Goal: Task Accomplishment & Management: Use online tool/utility

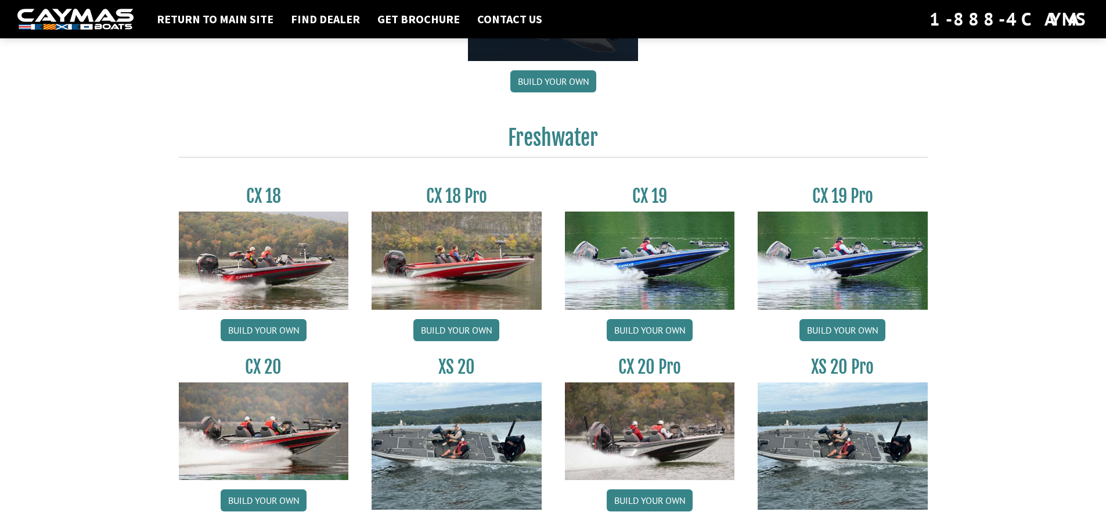
scroll to position [929, 0]
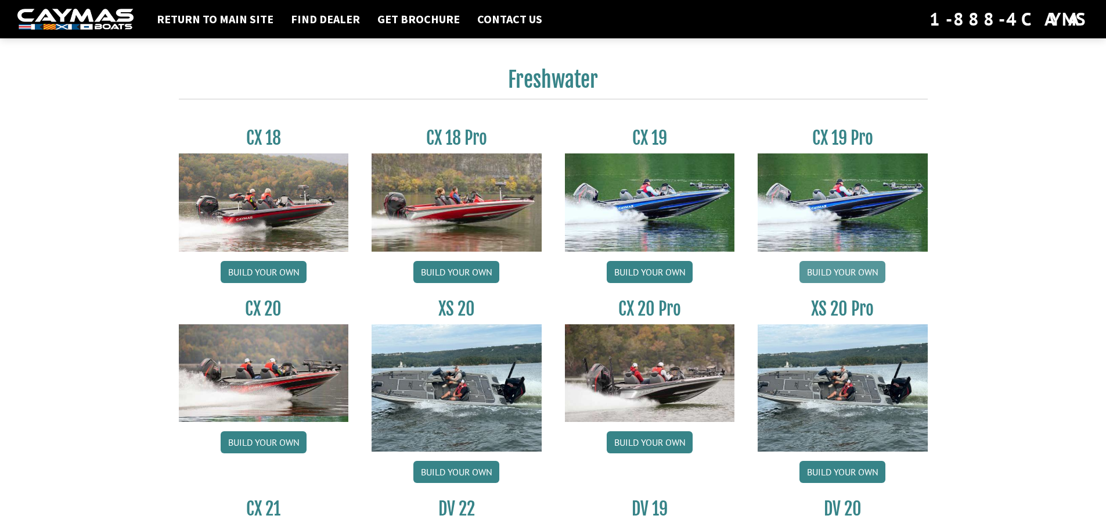
click at [851, 269] on link "Build your own" at bounding box center [843, 272] width 86 height 22
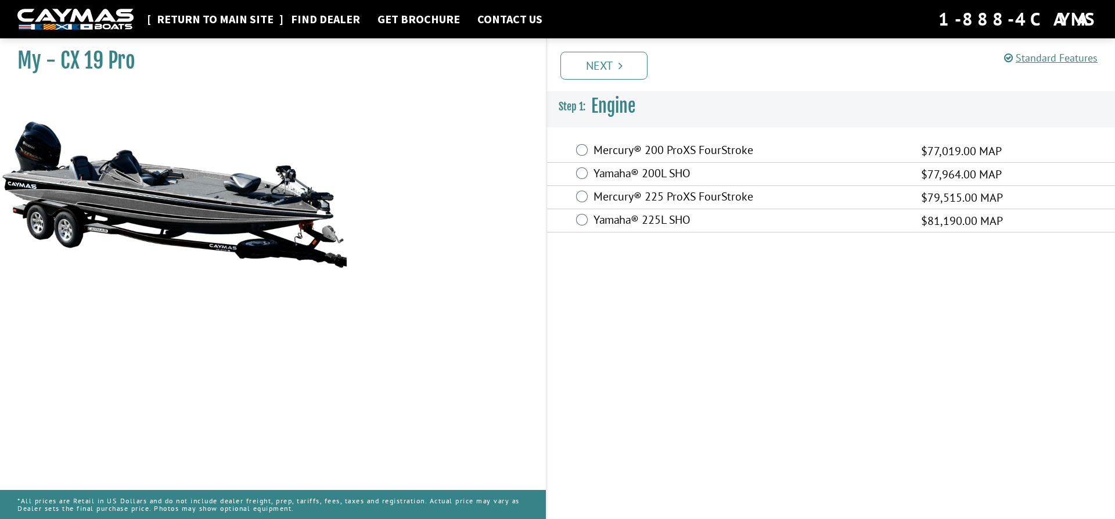
click at [226, 19] on link "Return to main site" at bounding box center [215, 19] width 128 height 15
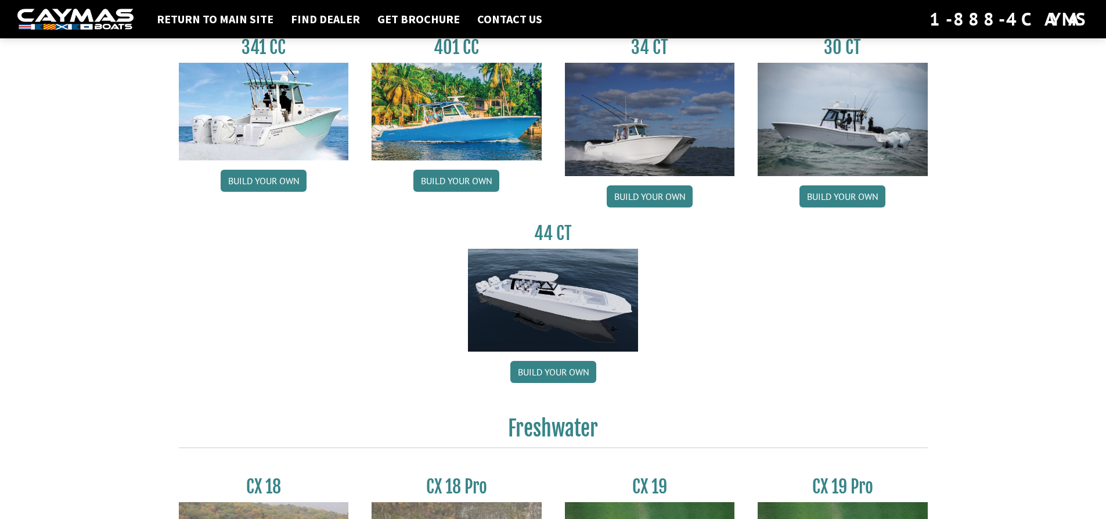
scroll to position [987, 0]
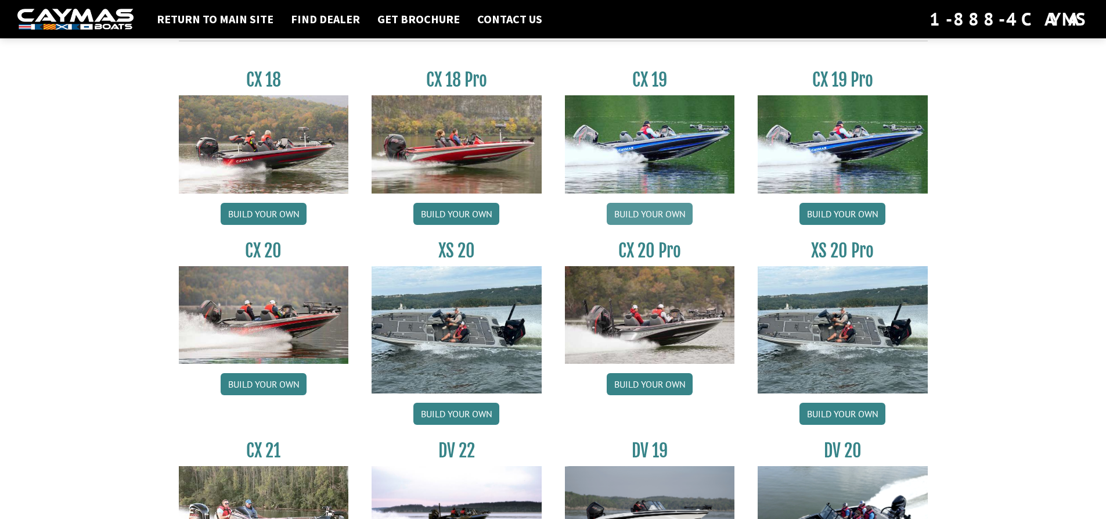
click at [659, 217] on link "Build your own" at bounding box center [650, 214] width 86 height 22
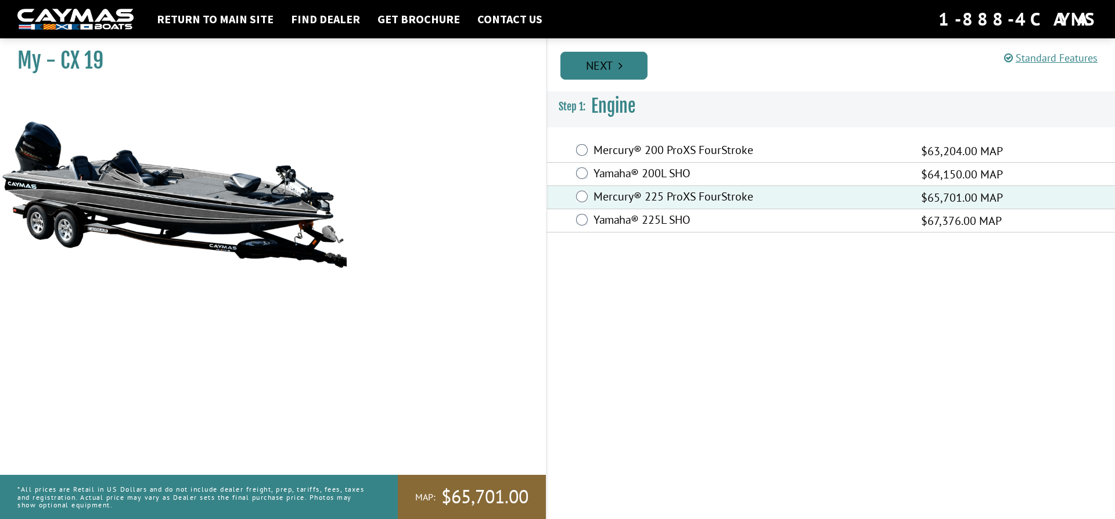
click at [624, 65] on link "Next" at bounding box center [603, 66] width 87 height 28
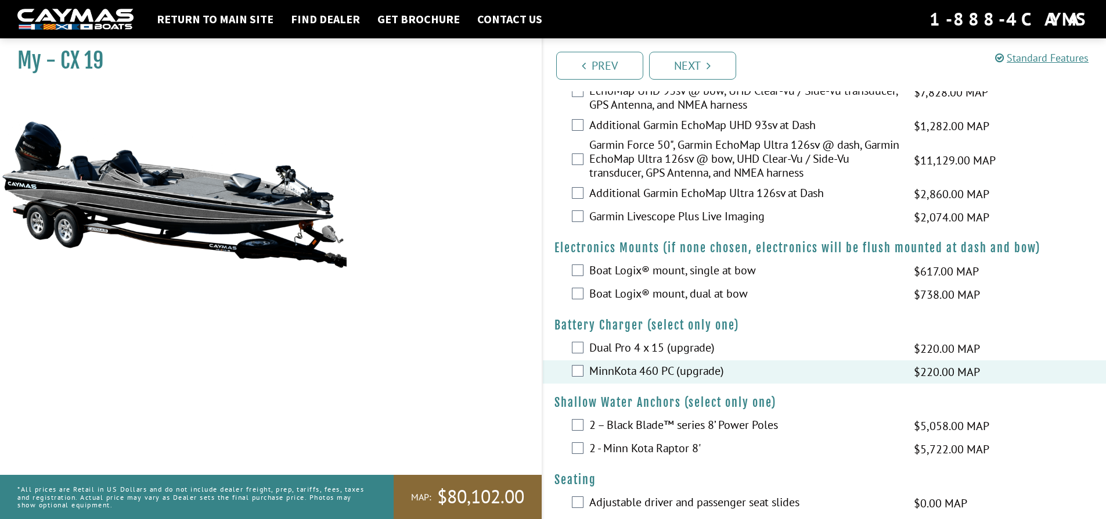
scroll to position [639, 0]
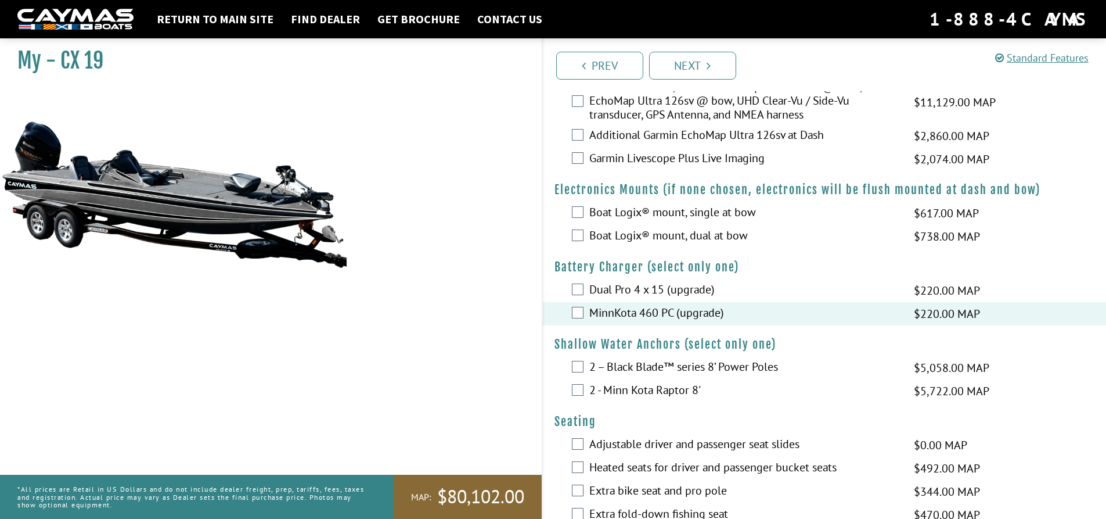
click at [585, 368] on div "2 – Black Blade™ series 8’ Power Poles $5,058.00 MAP $5,972.00 MSRP" at bounding box center [825, 367] width 564 height 23
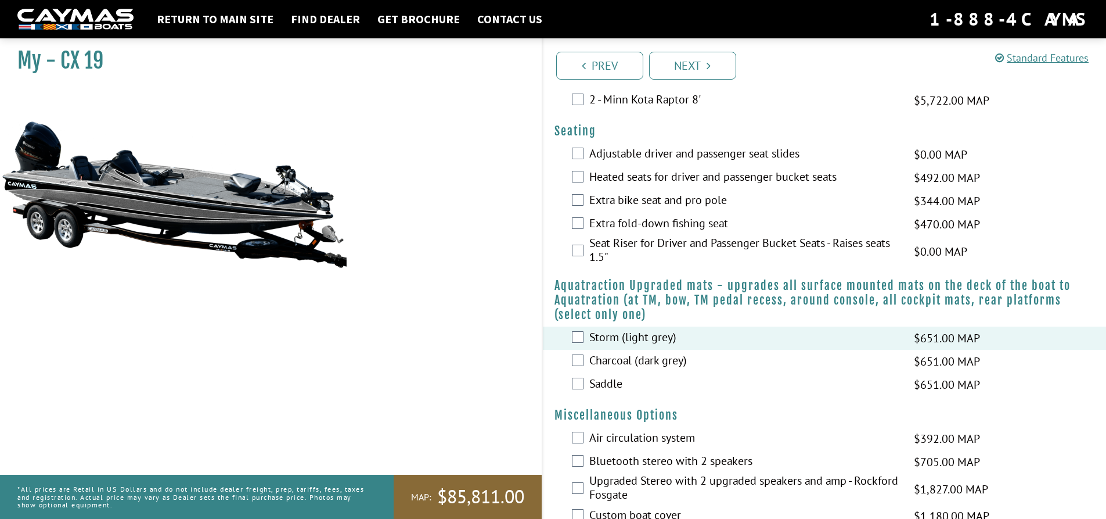
scroll to position [1045, 0]
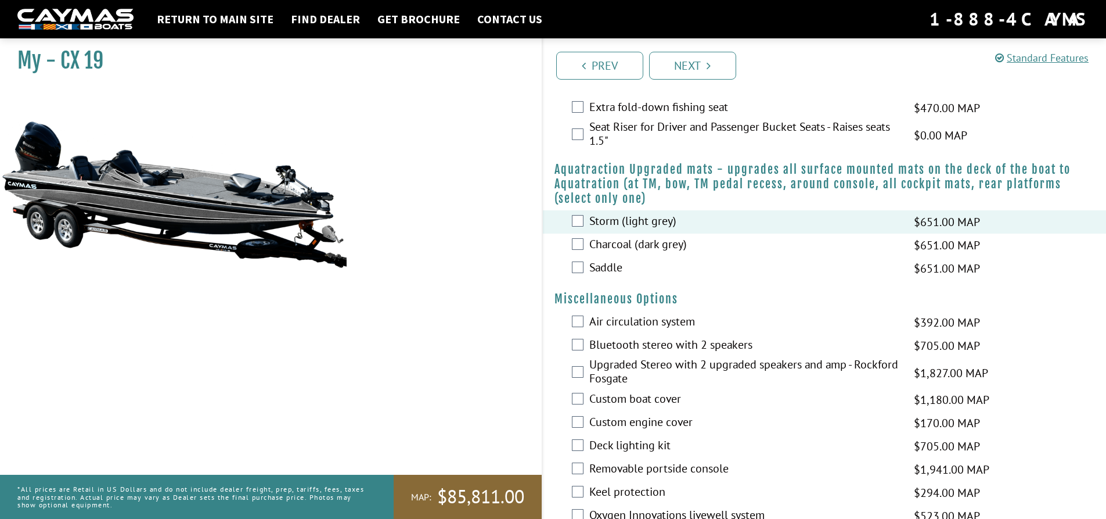
click at [584, 399] on div "Custom boat cover $1,180.00 MAP $1,393.00 MSRP" at bounding box center [825, 399] width 564 height 23
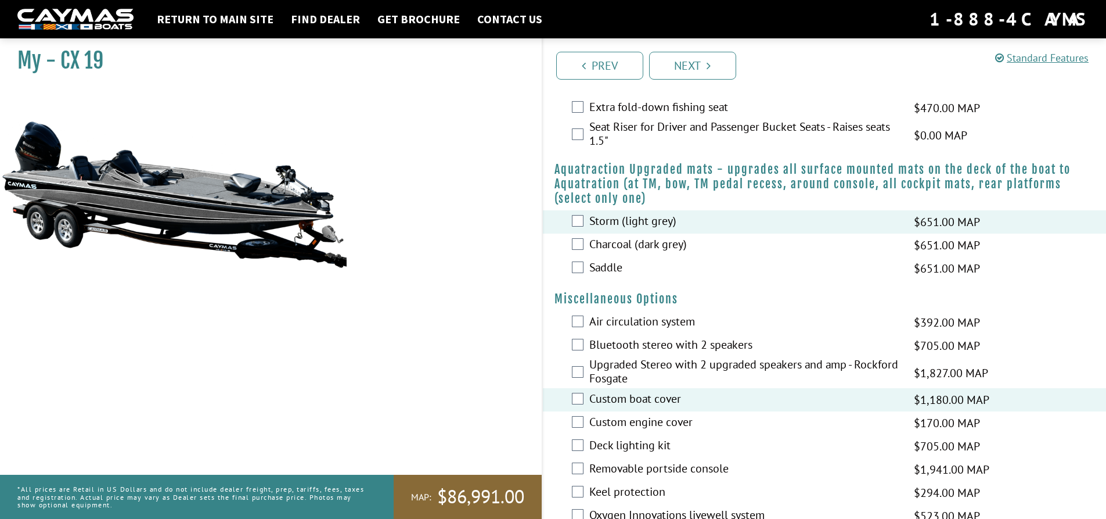
scroll to position [1103, 0]
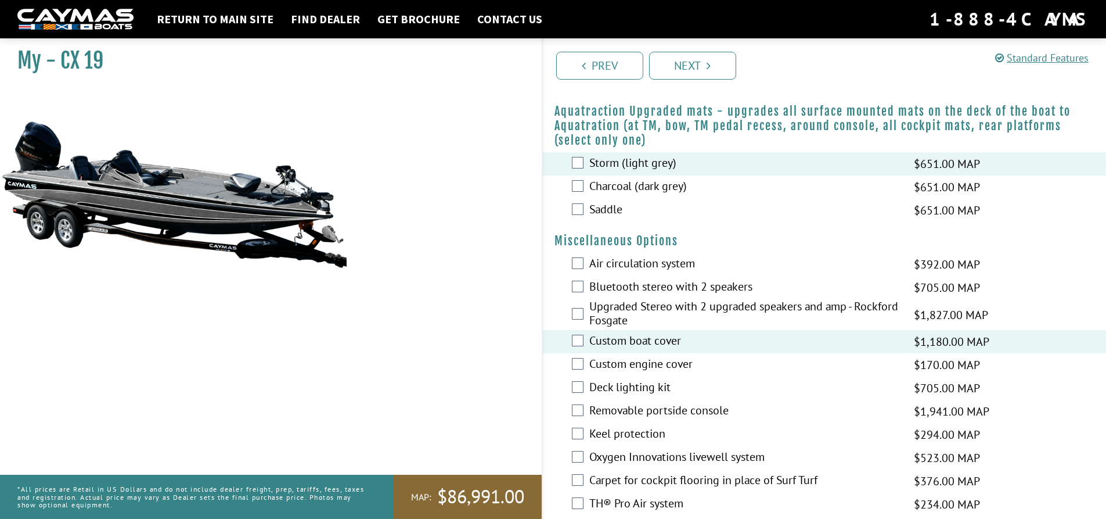
click at [584, 408] on div "Removable portside console $1,941.00 MAP $2,291.00 MSRP" at bounding box center [825, 411] width 564 height 23
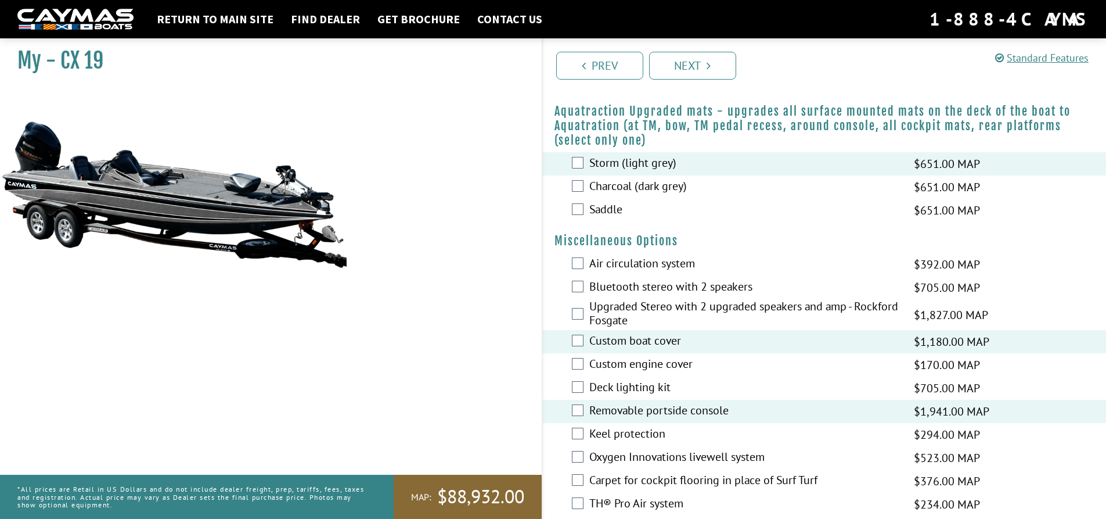
click at [580, 426] on div "Keel protection $294.00 MAP $347.00 MSRP" at bounding box center [825, 434] width 564 height 23
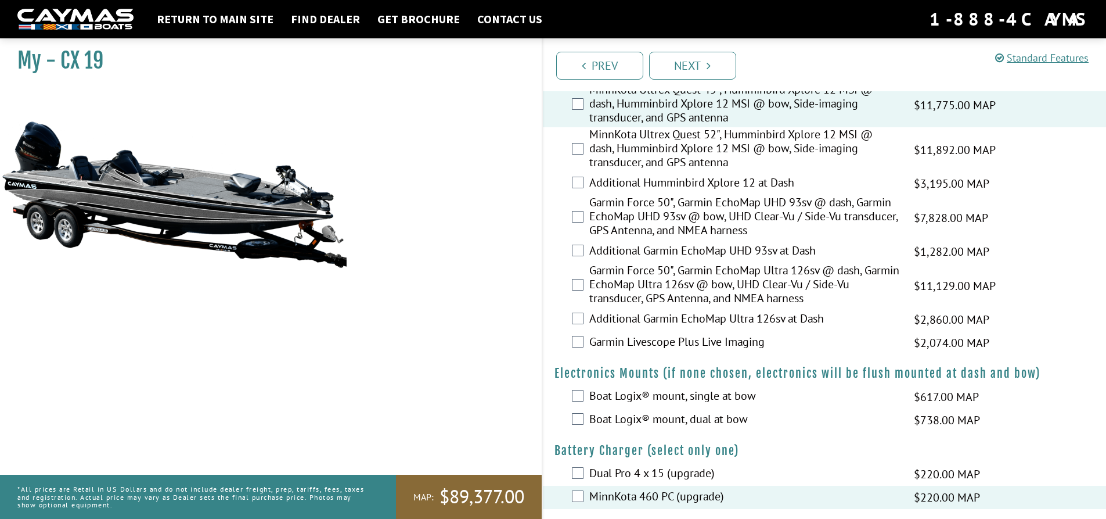
scroll to position [0, 0]
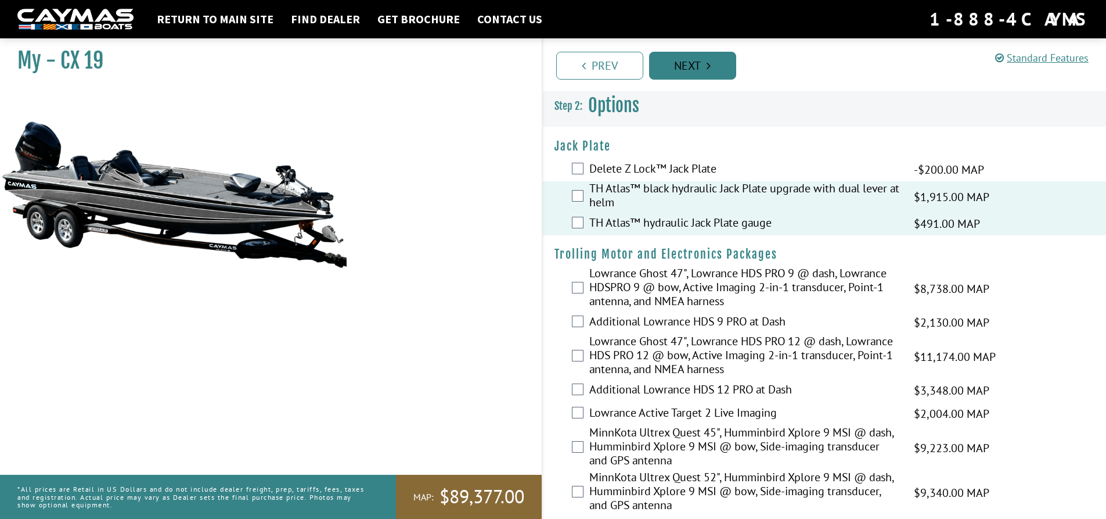
click at [705, 64] on link "Next" at bounding box center [692, 66] width 87 height 28
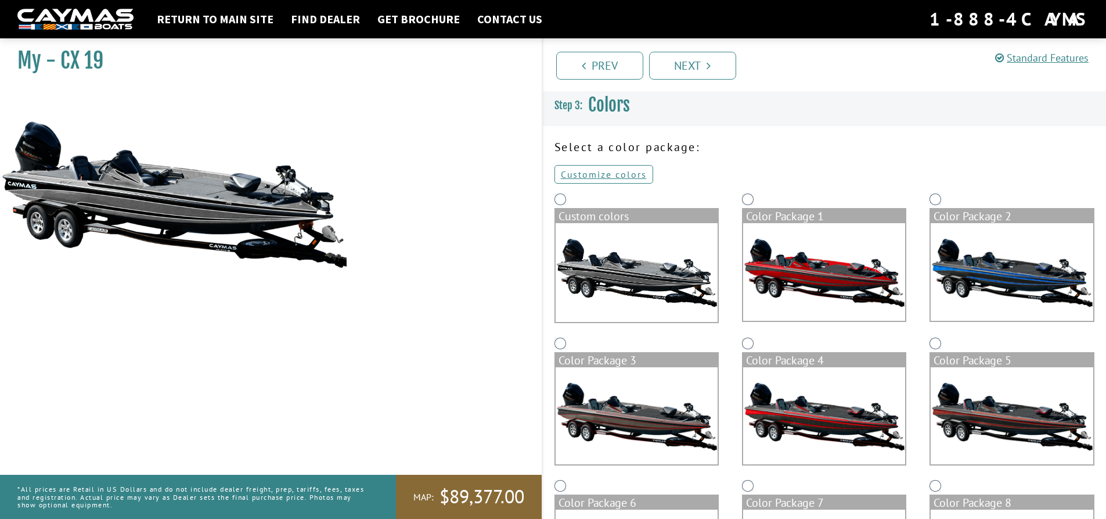
scroll to position [58, 0]
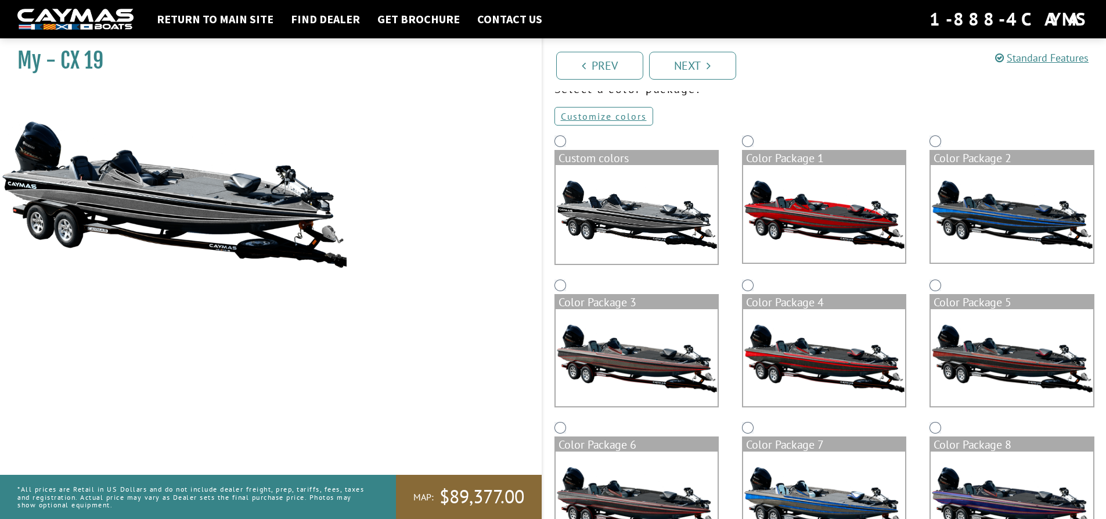
click at [652, 346] on img at bounding box center [637, 358] width 162 height 98
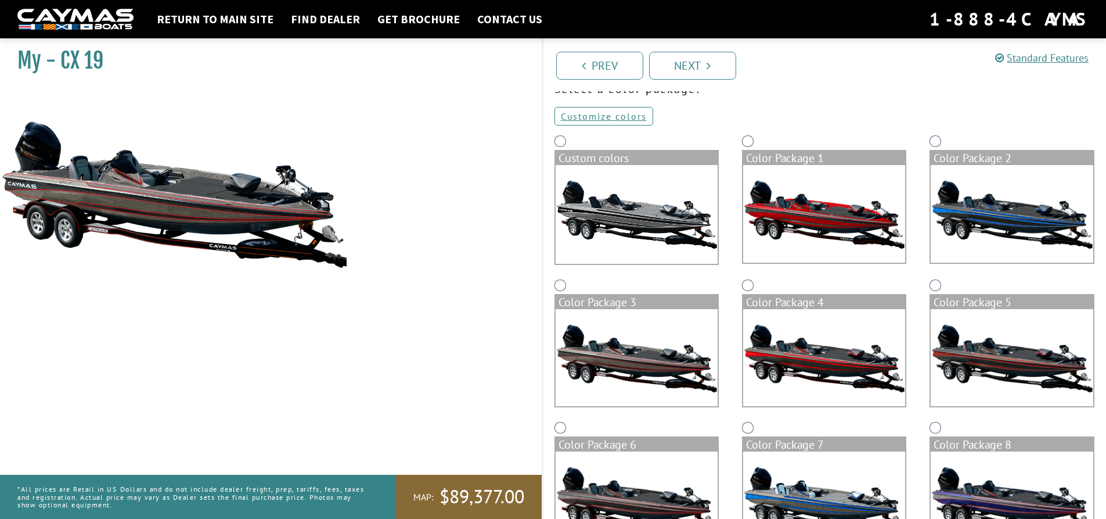
click at [782, 346] on img at bounding box center [824, 358] width 162 height 98
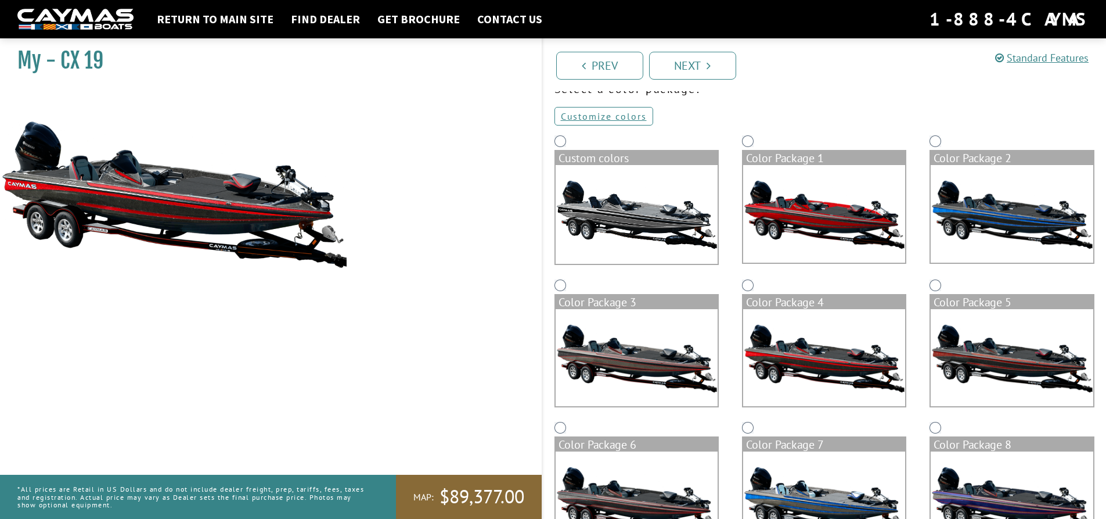
click at [963, 345] on img at bounding box center [1012, 358] width 162 height 98
click at [1002, 217] on img at bounding box center [1012, 214] width 162 height 98
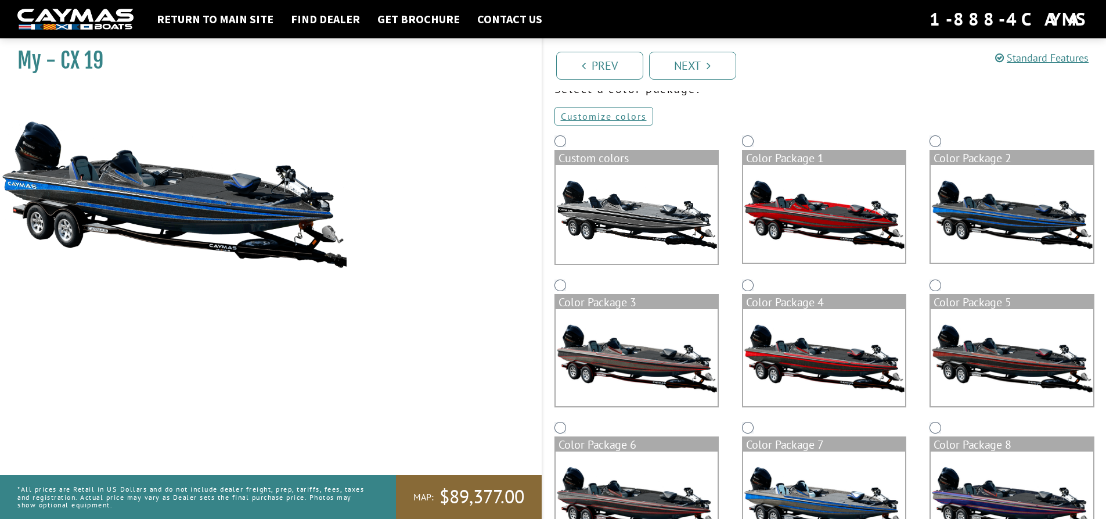
click at [860, 222] on img at bounding box center [824, 214] width 162 height 98
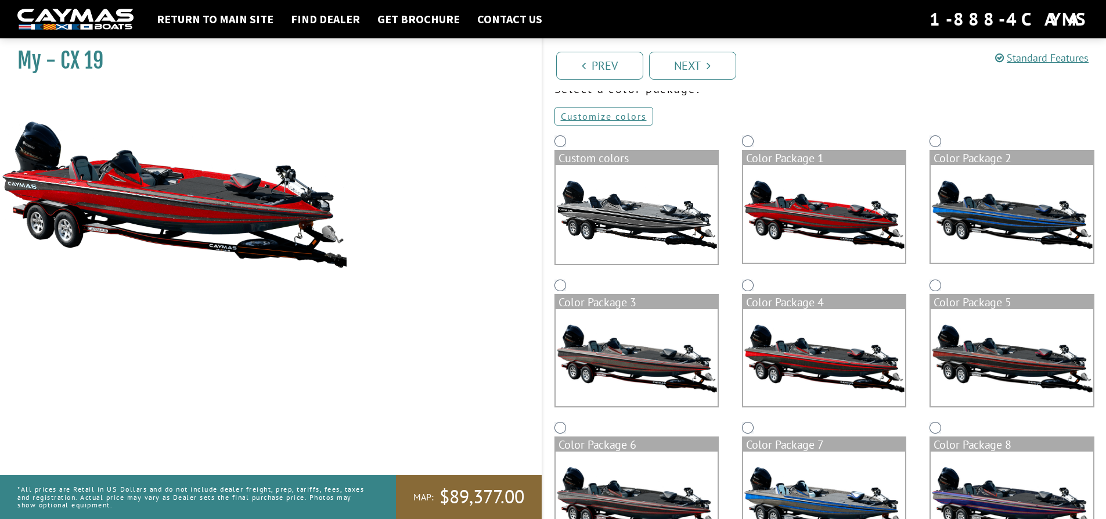
click at [641, 236] on img at bounding box center [637, 214] width 162 height 99
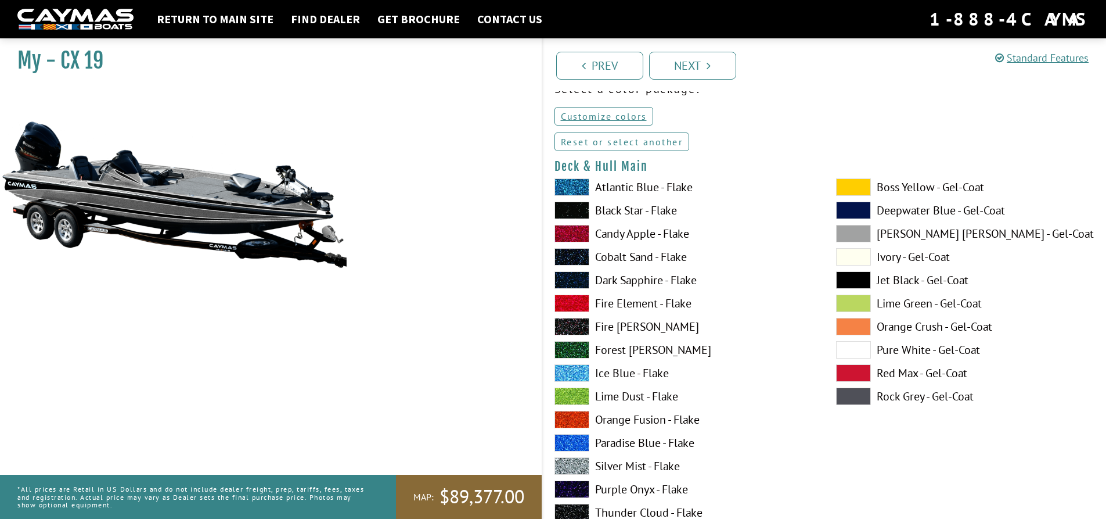
click at [662, 137] on link "Reset or select another" at bounding box center [622, 141] width 135 height 19
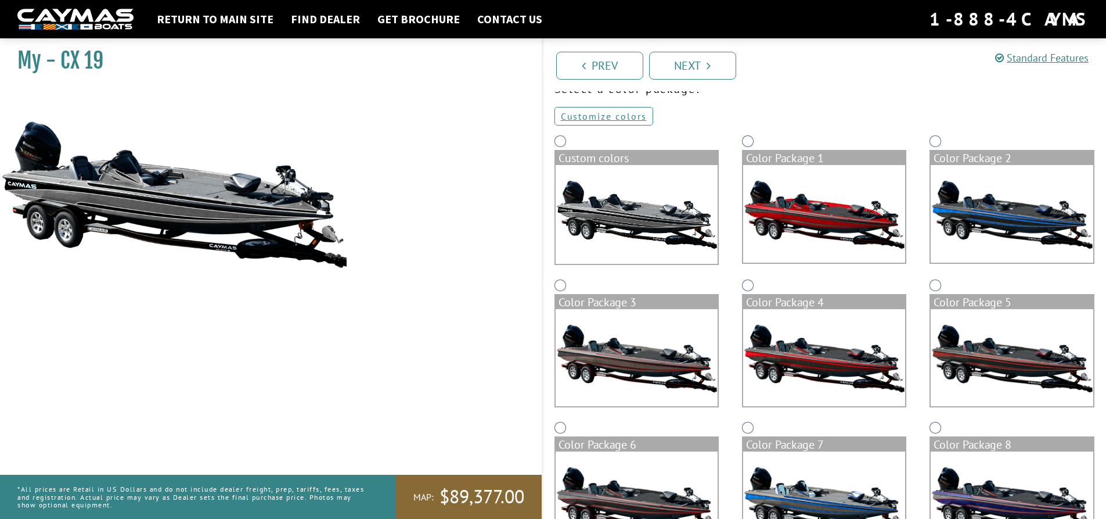
scroll to position [174, 0]
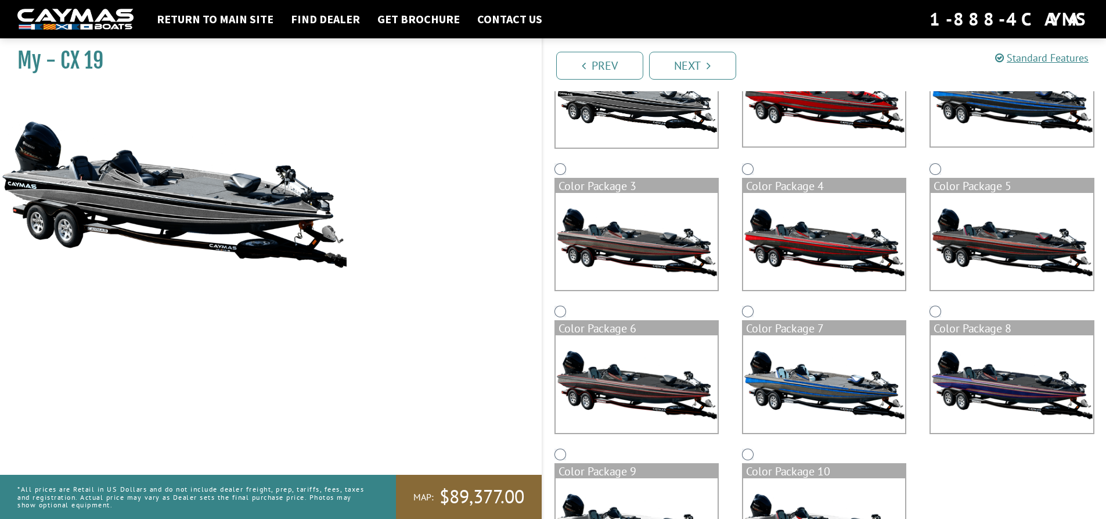
click at [955, 378] on img at bounding box center [1012, 384] width 162 height 98
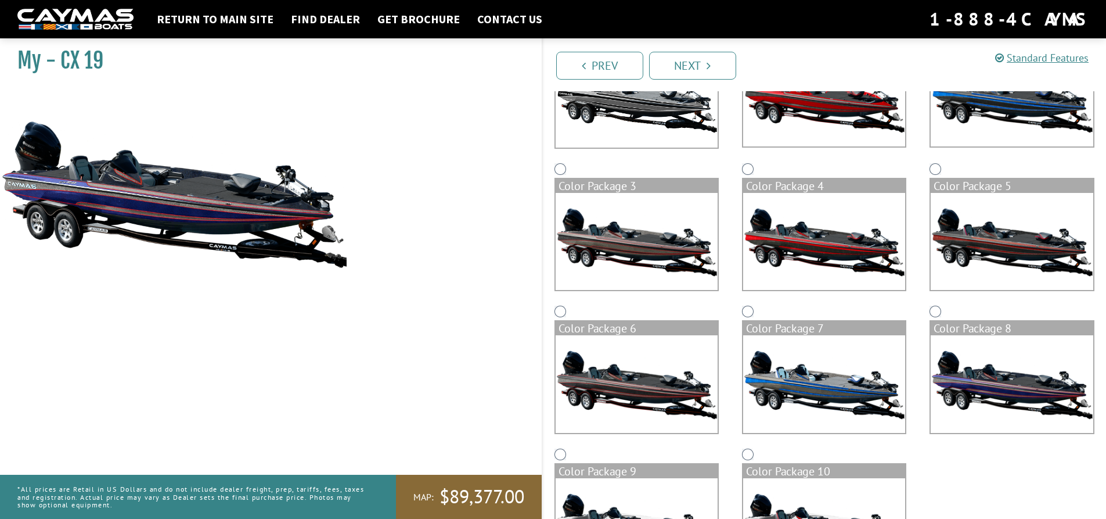
scroll to position [255, 0]
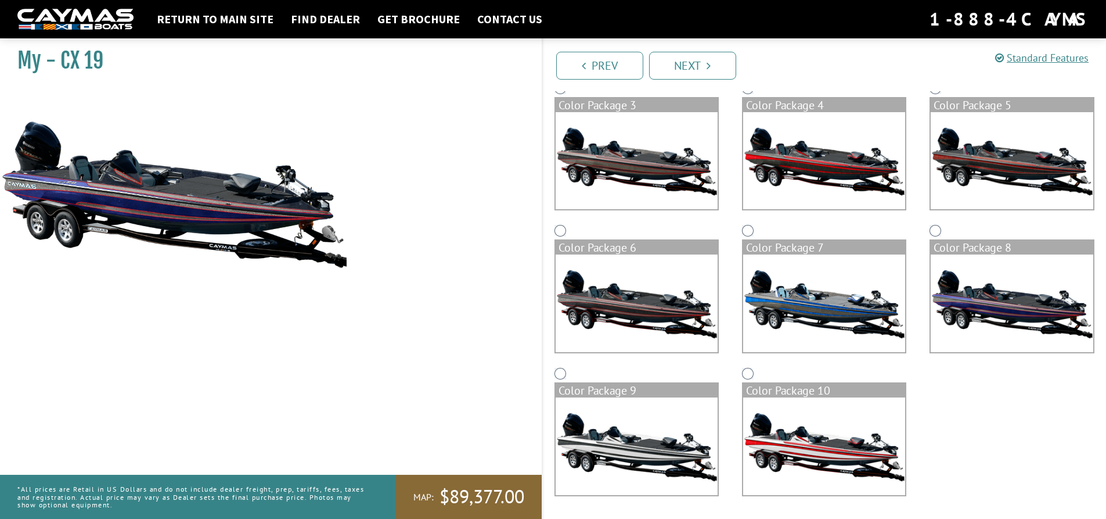
click at [631, 457] on img at bounding box center [637, 446] width 162 height 98
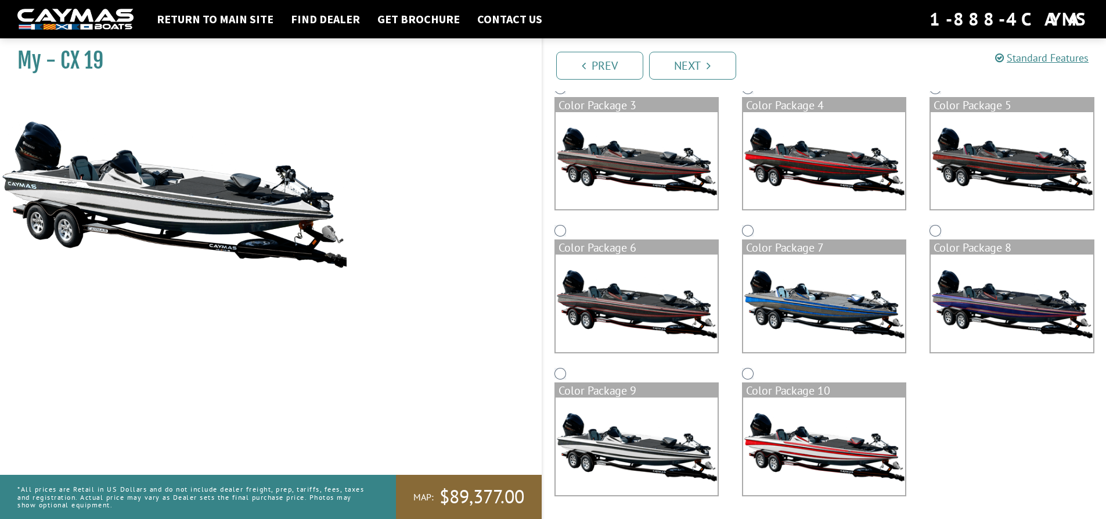
click at [782, 451] on img at bounding box center [824, 446] width 162 height 98
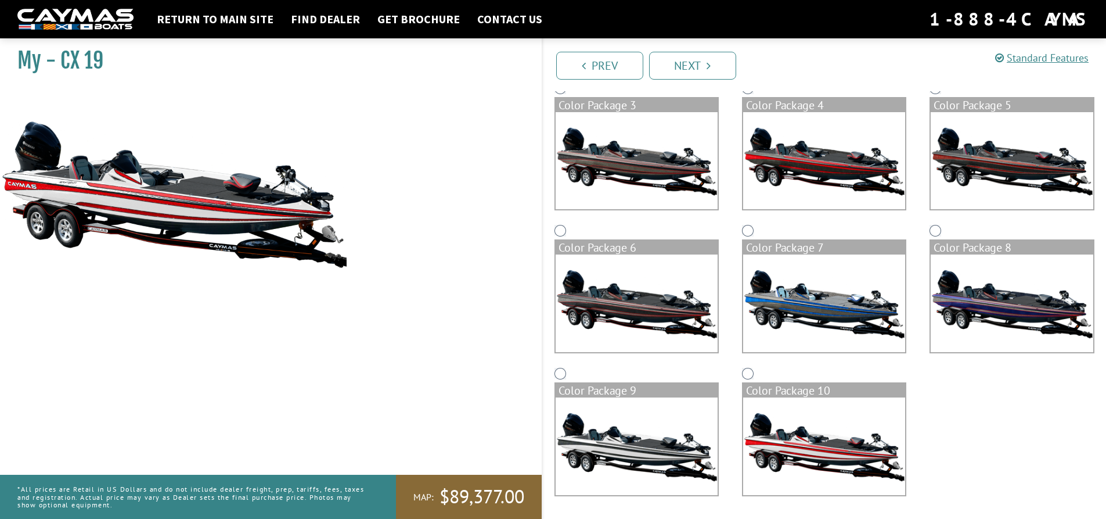
click at [638, 315] on img at bounding box center [637, 303] width 162 height 98
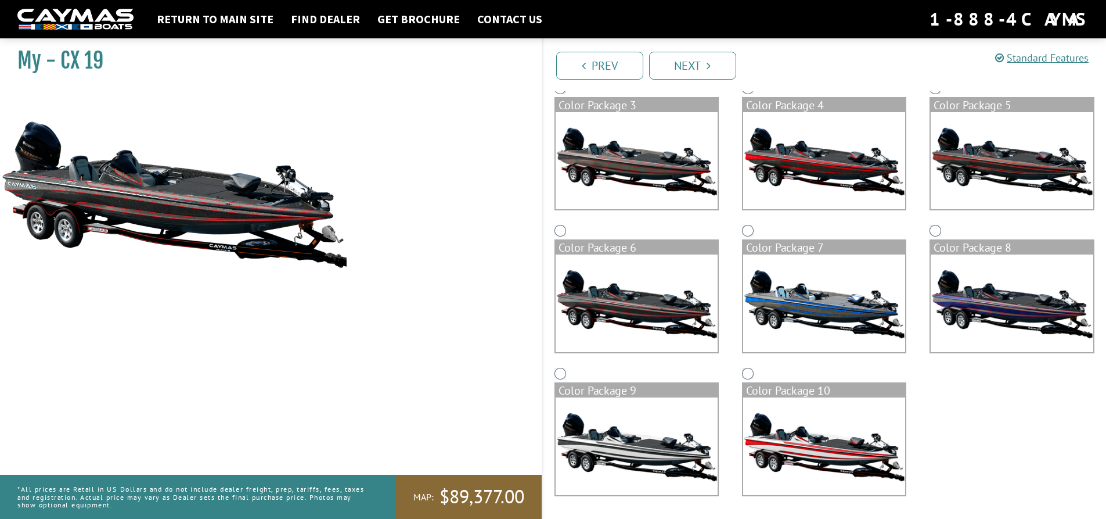
click at [984, 311] on img at bounding box center [1012, 303] width 162 height 98
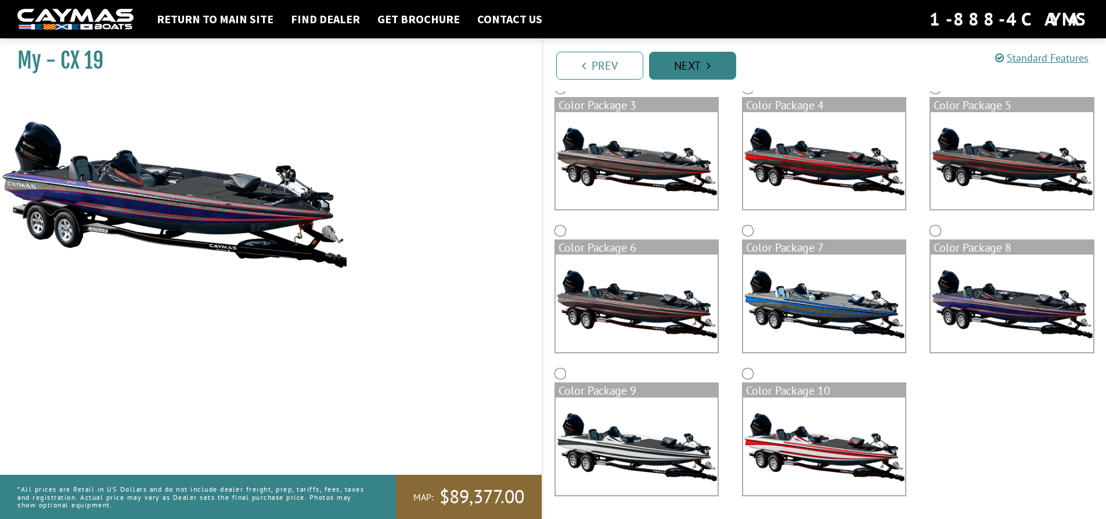
click at [725, 72] on link "Next" at bounding box center [692, 66] width 87 height 28
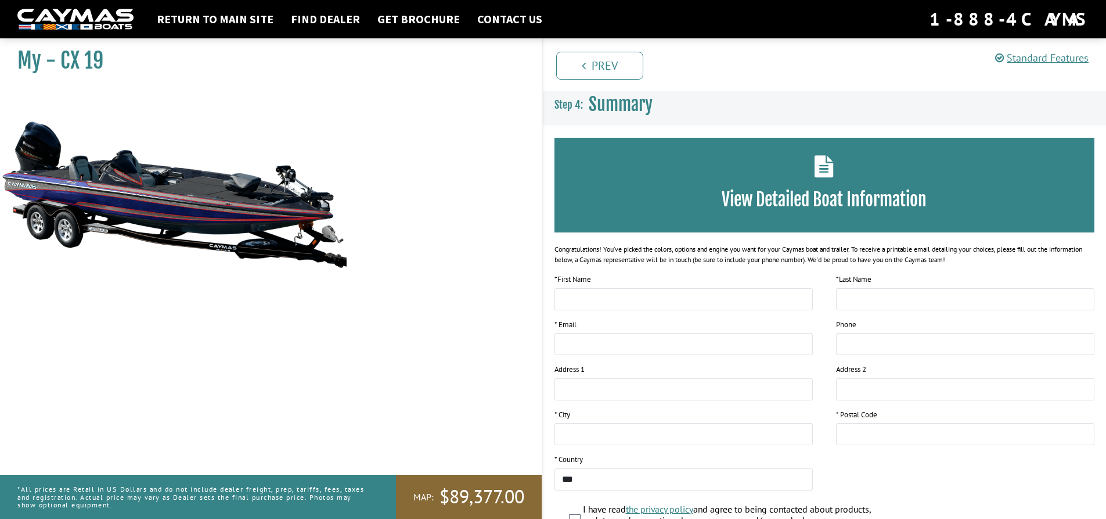
scroll to position [105, 0]
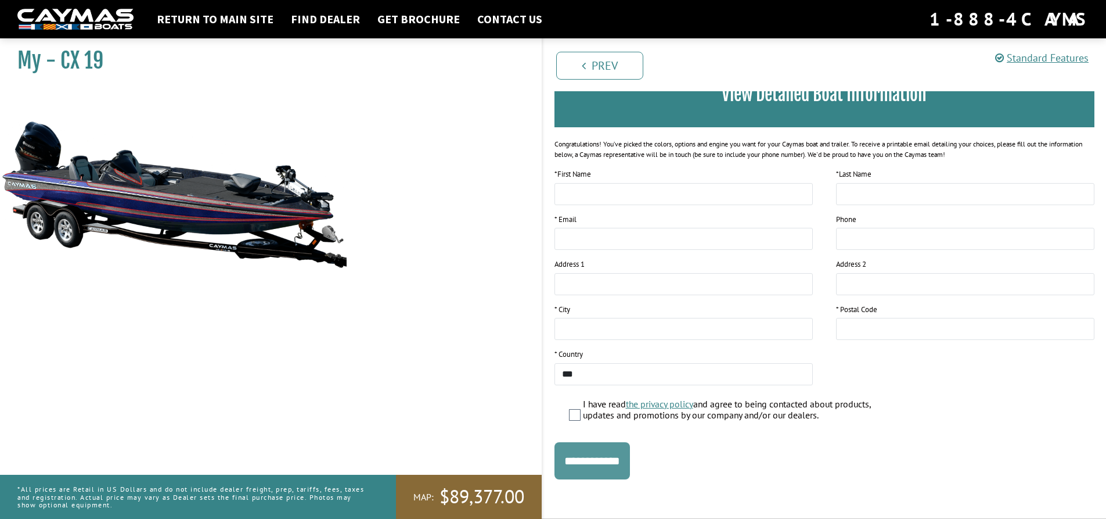
click at [624, 455] on input "**********" at bounding box center [592, 460] width 75 height 37
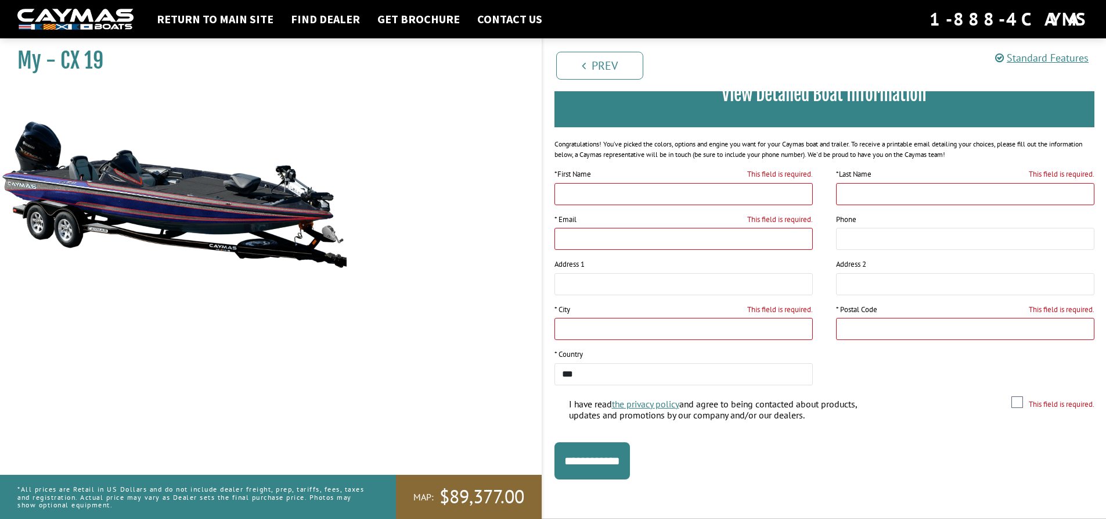
scroll to position [0, 0]
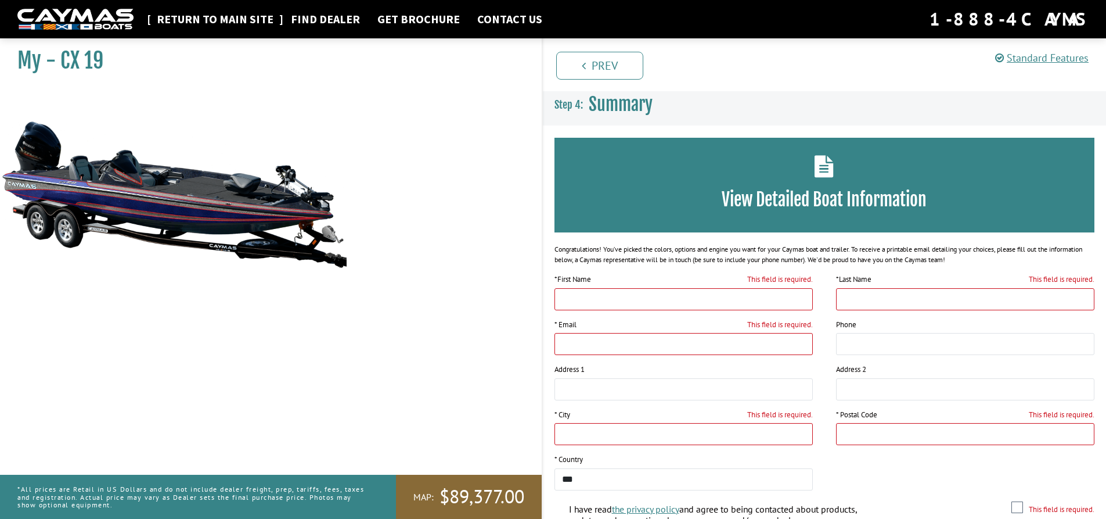
click at [230, 23] on link "Return to main site" at bounding box center [215, 19] width 128 height 15
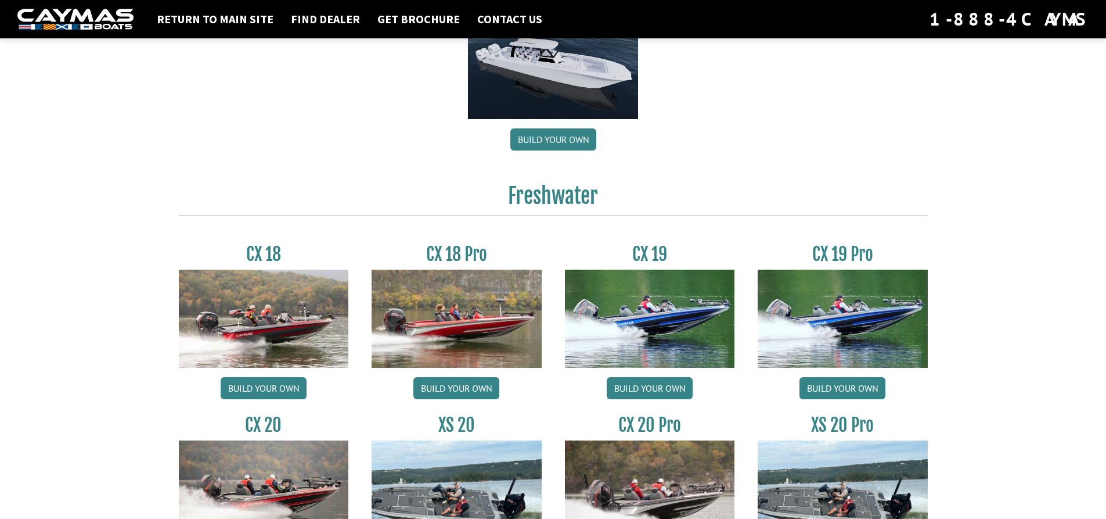
scroll to position [871, 0]
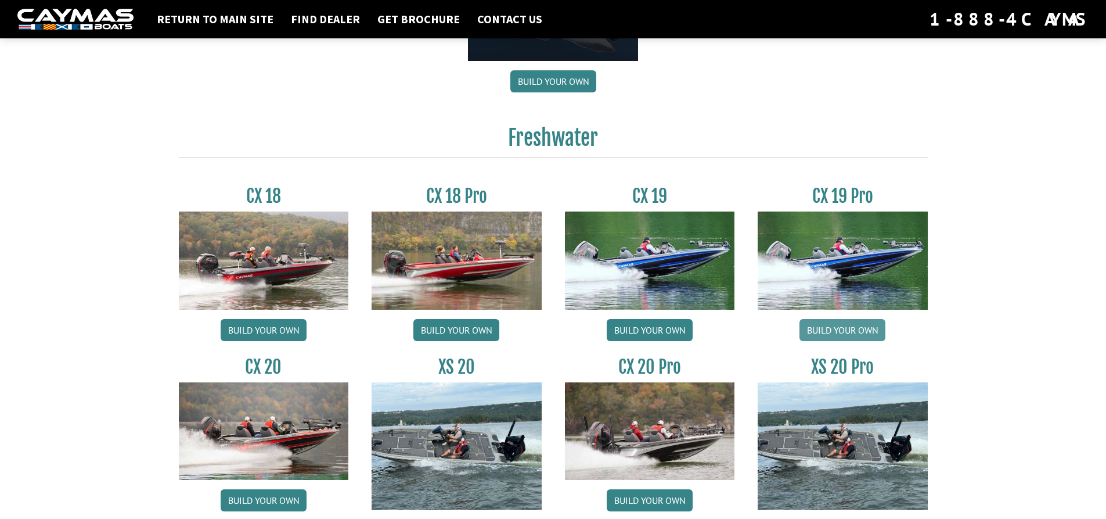
click at [840, 329] on link "Build your own" at bounding box center [843, 330] width 86 height 22
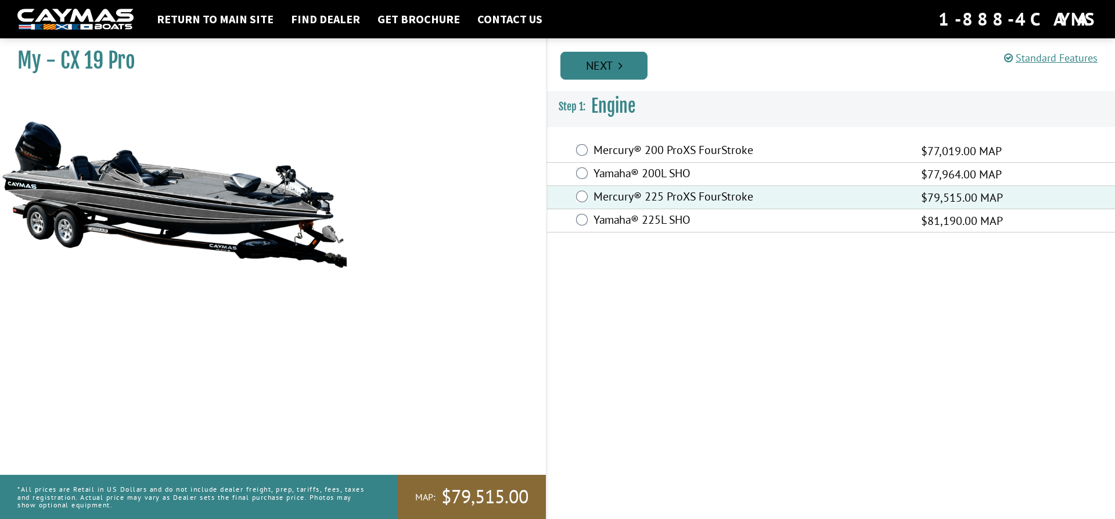
click at [621, 55] on link "Next" at bounding box center [603, 66] width 87 height 28
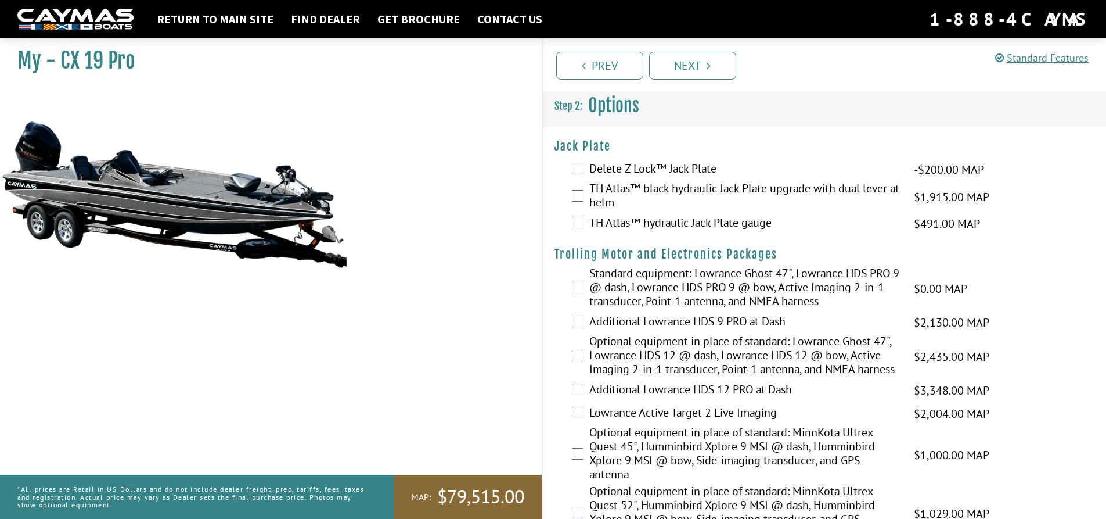
click at [584, 226] on div "TH Atlas™ hydraulic Jack Plate gauge $491.00 MAP $580.00 MSRP" at bounding box center [825, 223] width 564 height 23
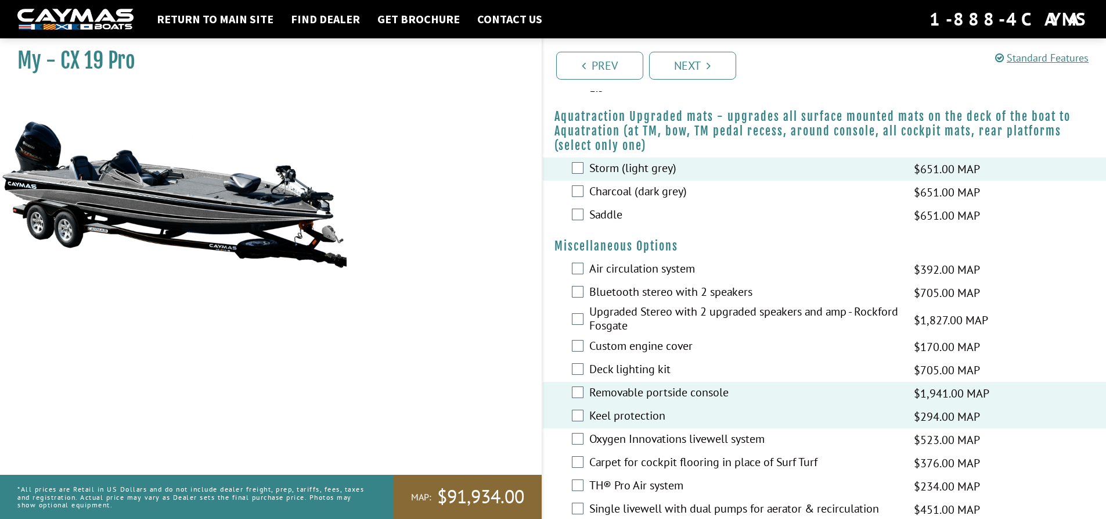
scroll to position [1089, 0]
